Goal: Task Accomplishment & Management: Complete application form

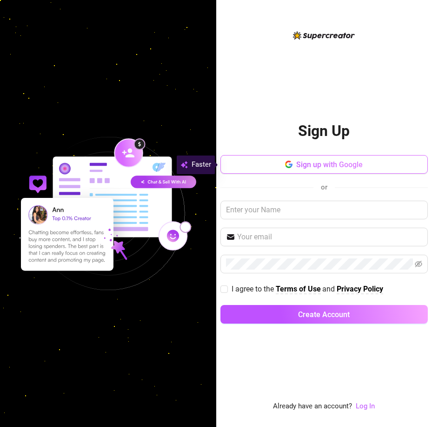
click at [309, 165] on span "Sign up with Google" at bounding box center [329, 164] width 67 height 9
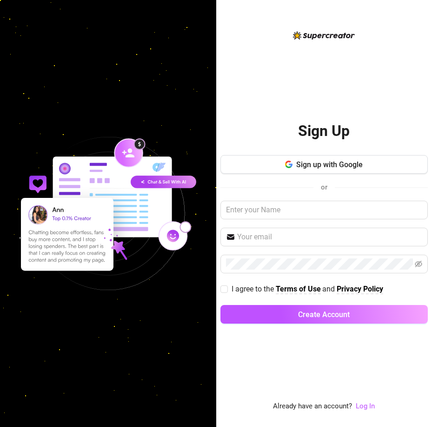
drag, startPoint x: 155, startPoint y: 81, endPoint x: 113, endPoint y: 27, distance: 69.2
click at [155, 80] on div at bounding box center [108, 213] width 216 height 427
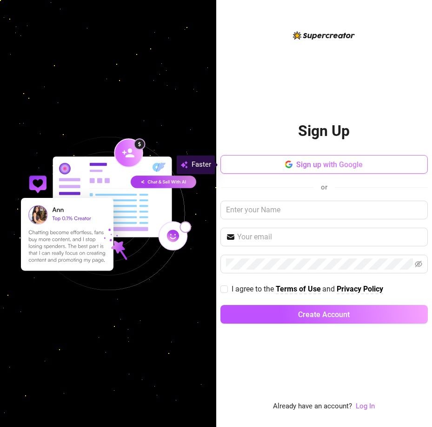
click at [345, 165] on span "Sign up with Google" at bounding box center [329, 164] width 67 height 9
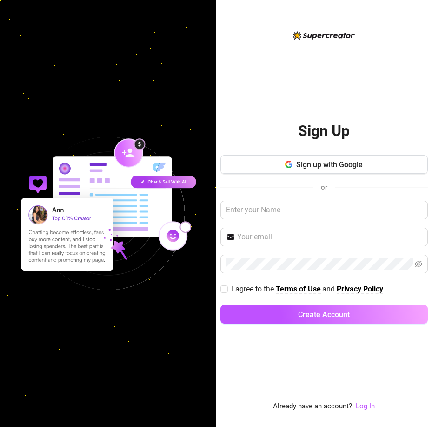
click at [178, 287] on img at bounding box center [108, 213] width 216 height 216
click at [318, 105] on div "Sign Up Sign up with Google or I agree to the Terms of Use and Privacy Policy C…" at bounding box center [324, 221] width 207 height 382
click at [172, 25] on div at bounding box center [108, 213] width 216 height 427
click at [276, 163] on button "Sign up with Google" at bounding box center [324, 164] width 207 height 19
